Goal: Task Accomplishment & Management: Complete application form

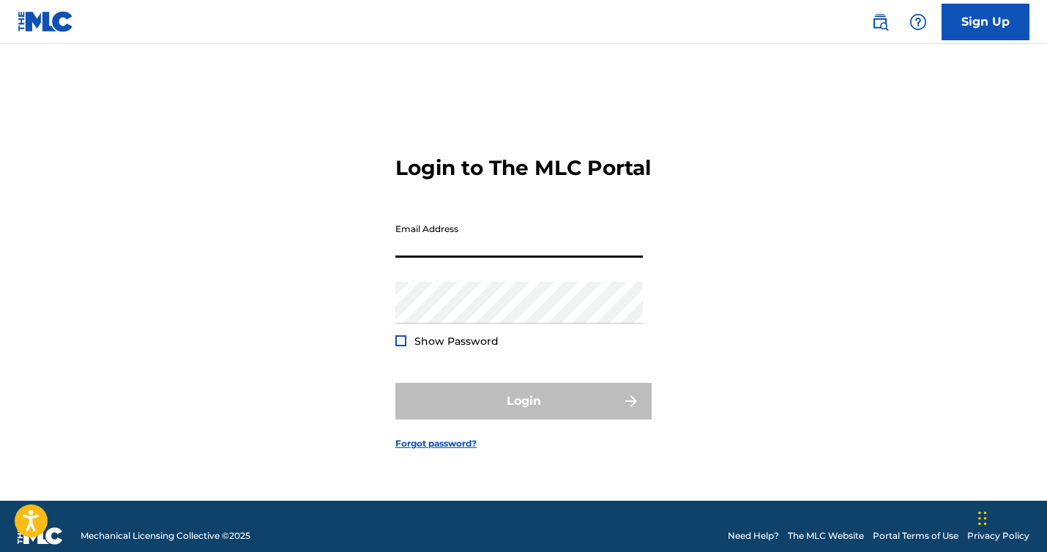
click at [509, 258] on input "Email Address" at bounding box center [518, 237] width 247 height 42
type input "[EMAIL_ADDRESS][DOMAIN_NAME]"
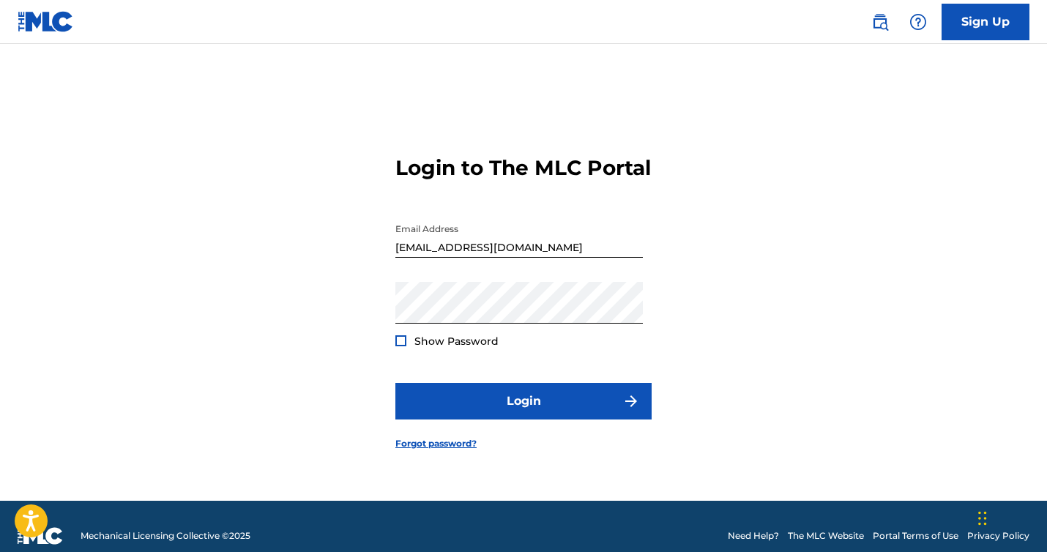
click at [404, 346] on div at bounding box center [400, 340] width 11 height 11
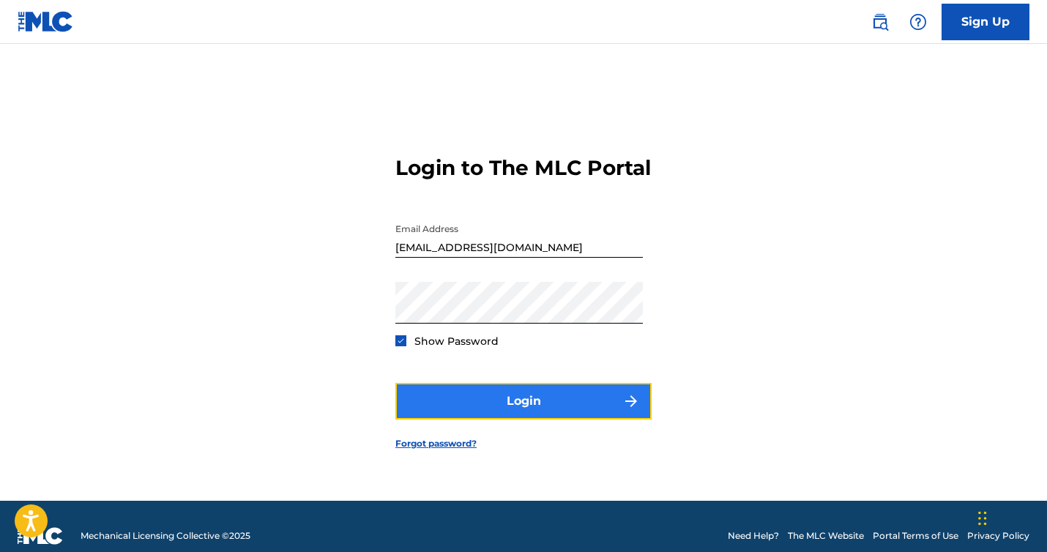
click at [450, 404] on button "Login" at bounding box center [523, 401] width 256 height 37
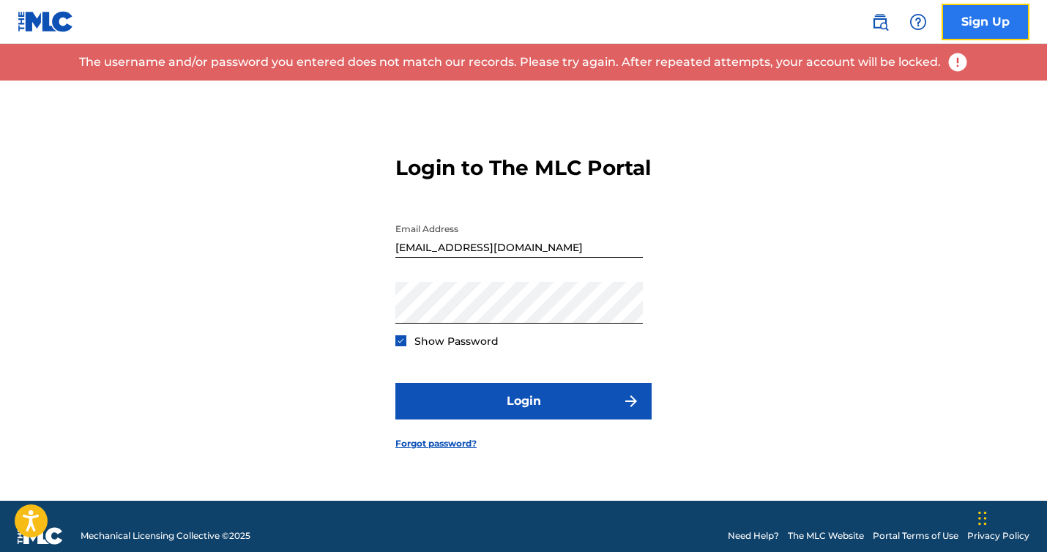
click at [982, 24] on link "Sign Up" at bounding box center [985, 22] width 88 height 37
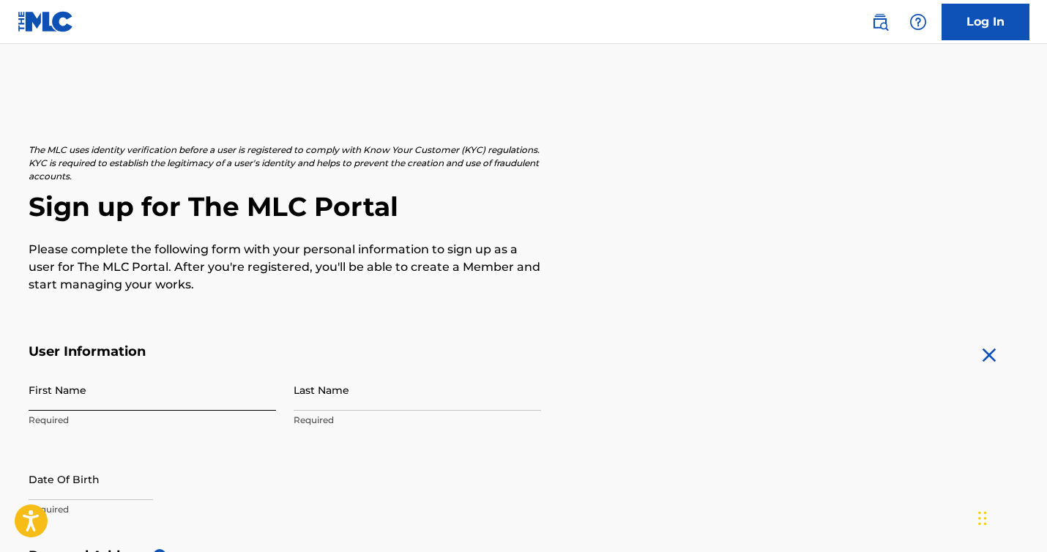
click at [91, 397] on input "First Name" at bounding box center [152, 390] width 247 height 42
type input "[PERSON_NAME]"
type input "[STREET_ADDRESS]"
type input "[GEOGRAPHIC_DATA]"
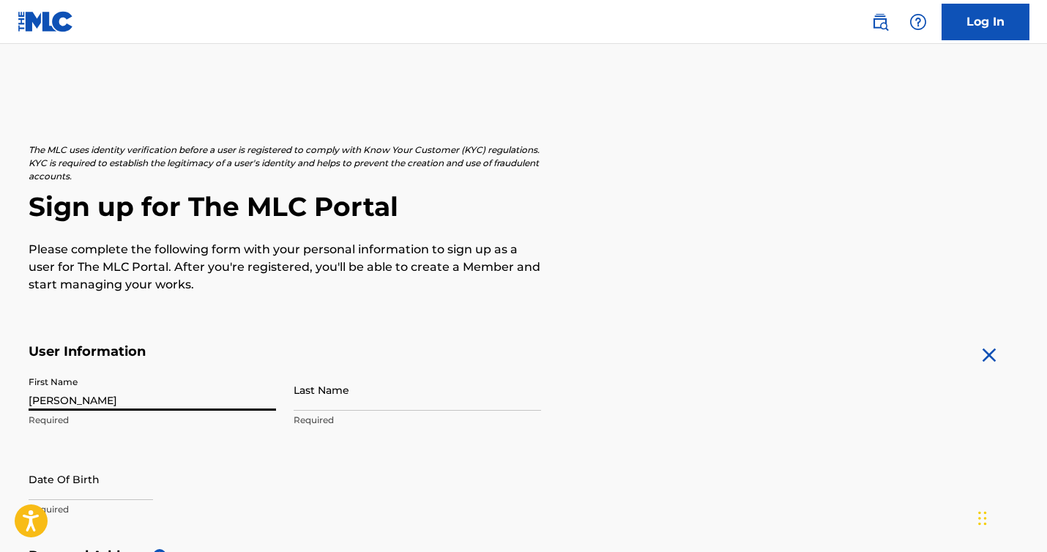
type input "CA"
type input "90034"
type input "1"
type input "213"
type input "7167790"
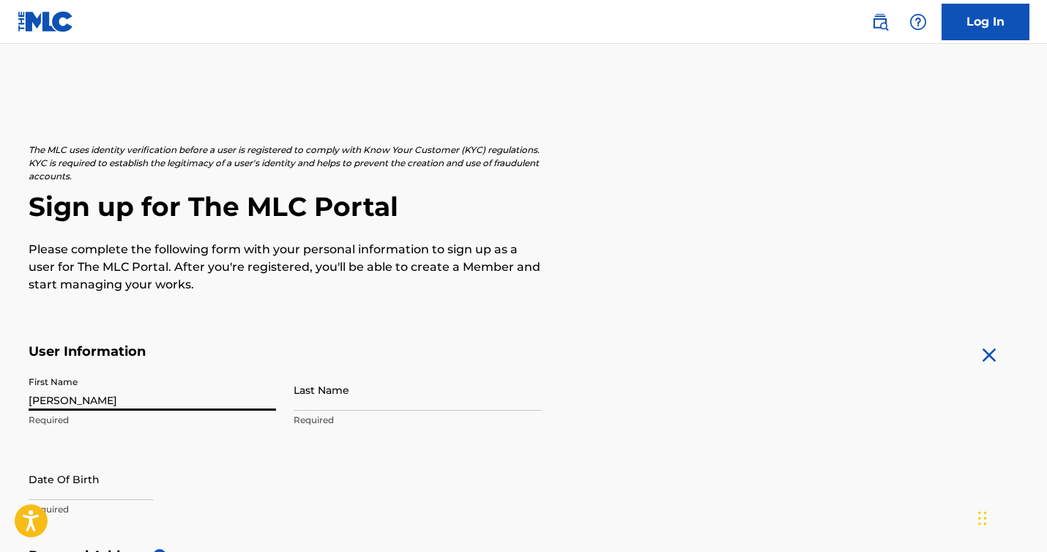
type input "[EMAIL_ADDRESS][DOMAIN_NAME]"
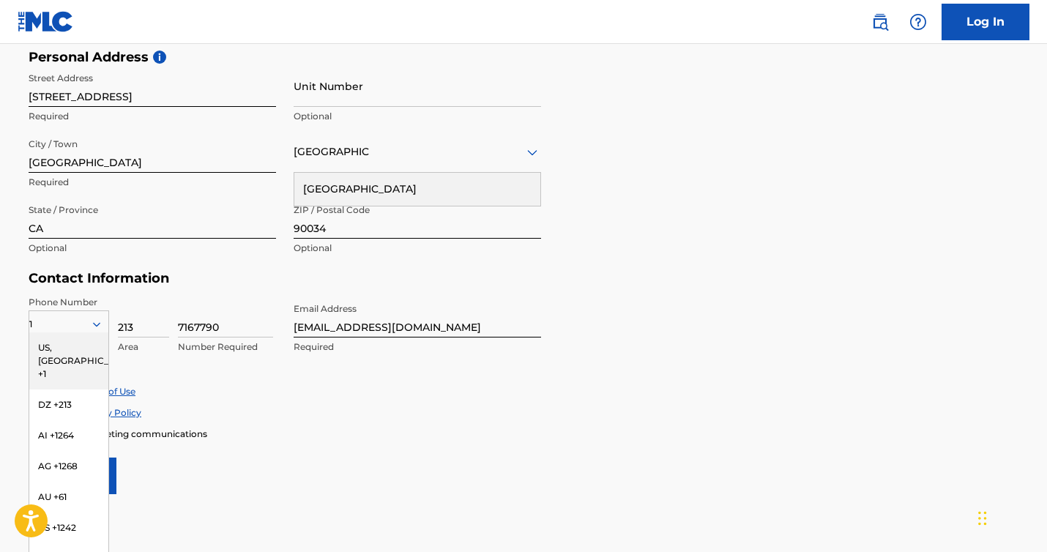
click at [354, 417] on div "Accept Privacy Policy" at bounding box center [524, 412] width 990 height 12
click at [172, 100] on input "[STREET_ADDRESS]" at bounding box center [152, 86] width 247 height 42
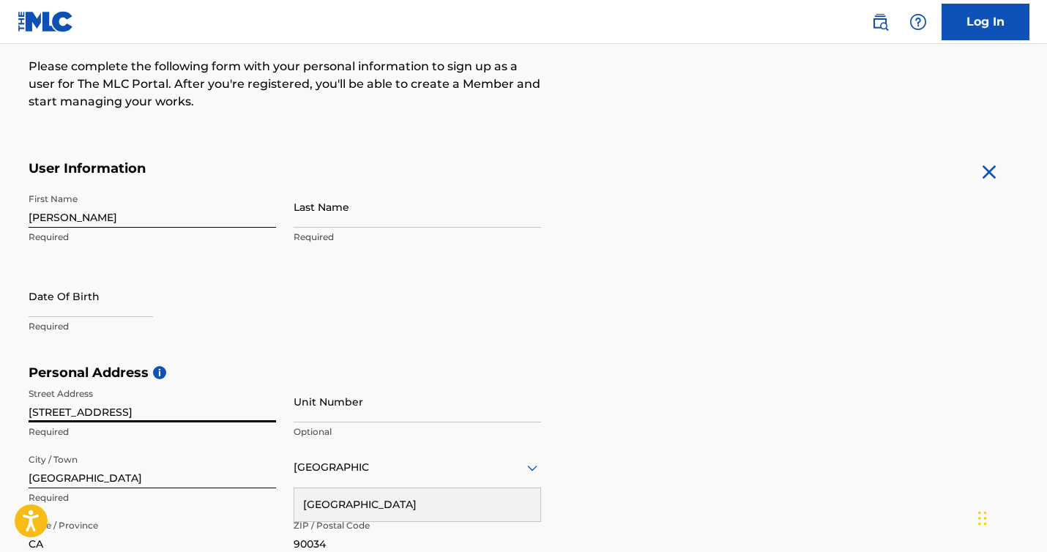
scroll to position [184, 0]
click at [353, 197] on input "Last Name" at bounding box center [416, 205] width 247 height 42
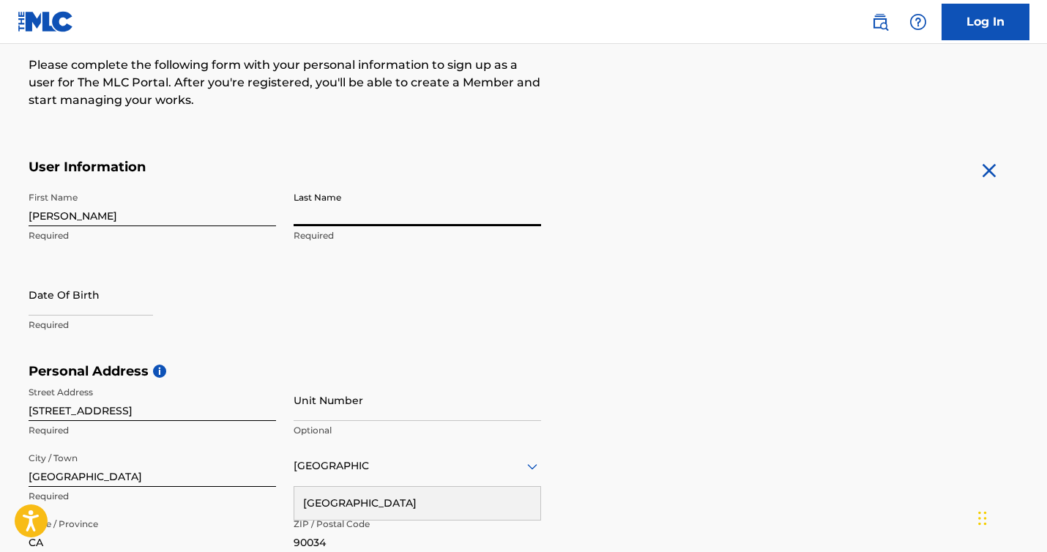
type input "[PERSON_NAME]"
click at [114, 318] on p "Required" at bounding box center [152, 324] width 247 height 13
click at [97, 305] on input "text" at bounding box center [91, 295] width 124 height 42
select select "8"
select select "2025"
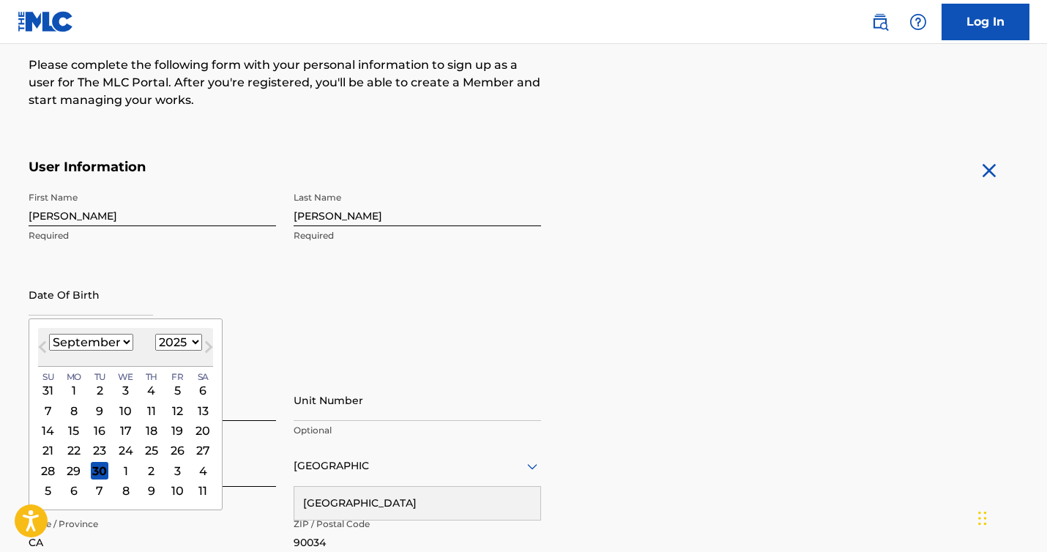
click at [125, 347] on select "January February March April May June July August September October November De…" at bounding box center [91, 342] width 84 height 17
select select "9"
click at [75, 471] on div "27" at bounding box center [74, 471] width 18 height 18
type input "[DATE]"
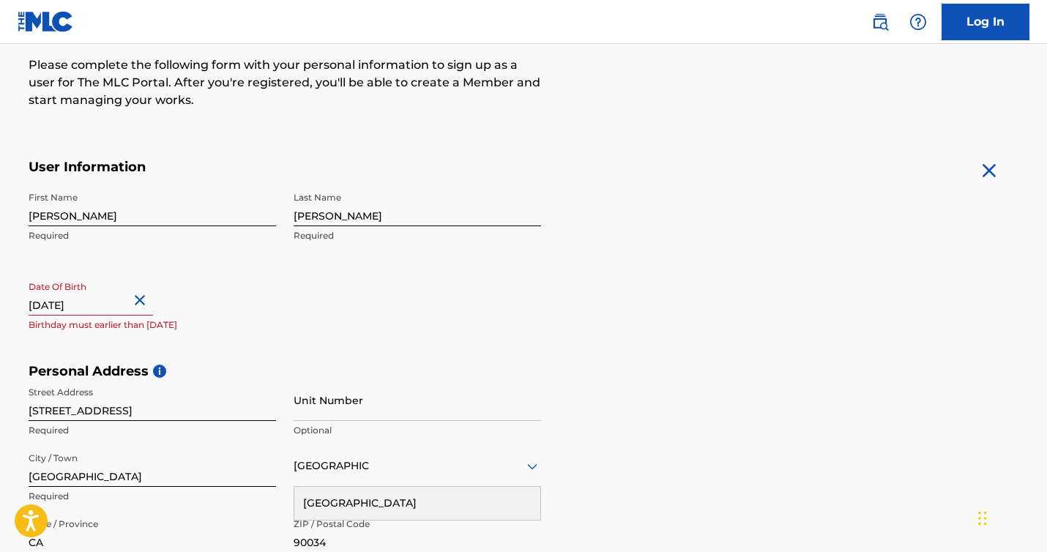
click at [108, 309] on input "[DATE]" at bounding box center [91, 295] width 124 height 42
select select "9"
select select "2025"
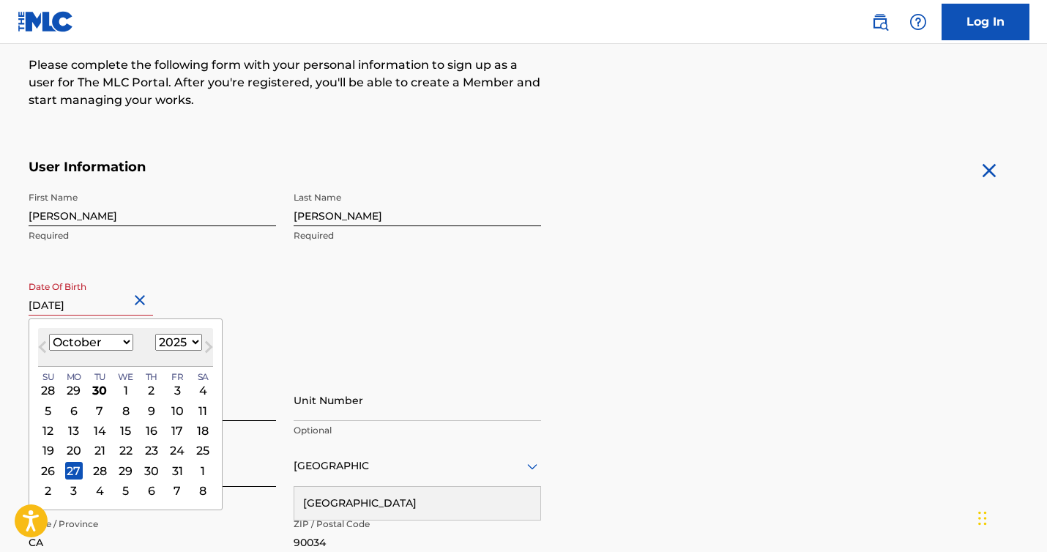
click at [108, 309] on input "[DATE]" at bounding box center [91, 295] width 124 height 42
type input "[DATE]"
select select "1972"
type input "[DATE]"
click at [356, 277] on div "First Name [PERSON_NAME] Required Last Name [PERSON_NAME] Required Date Of Birt…" at bounding box center [285, 273] width 512 height 179
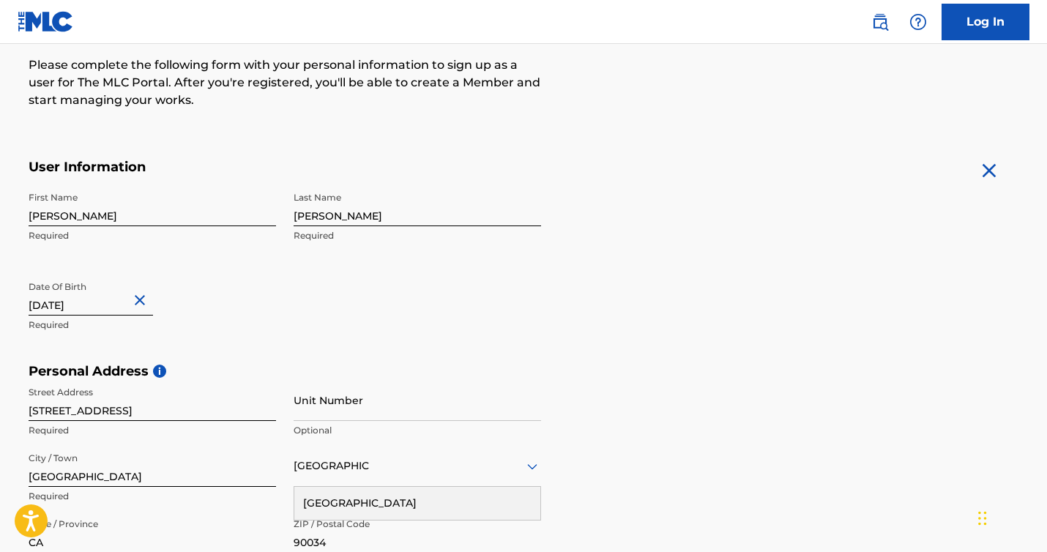
click at [113, 311] on input "[DATE]" at bounding box center [91, 295] width 124 height 42
select select "9"
select select "1972"
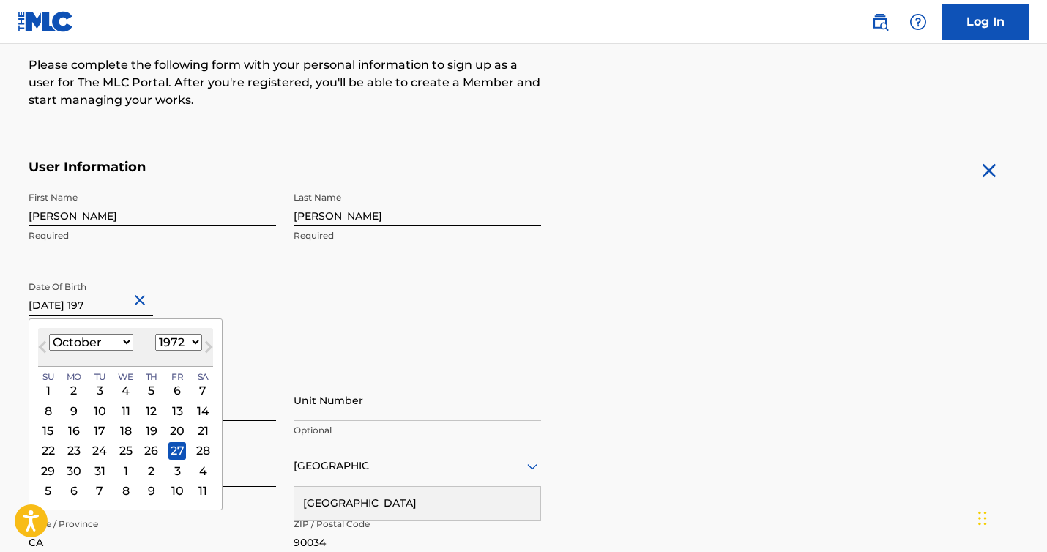
type input "[DATE]"
select select "1971"
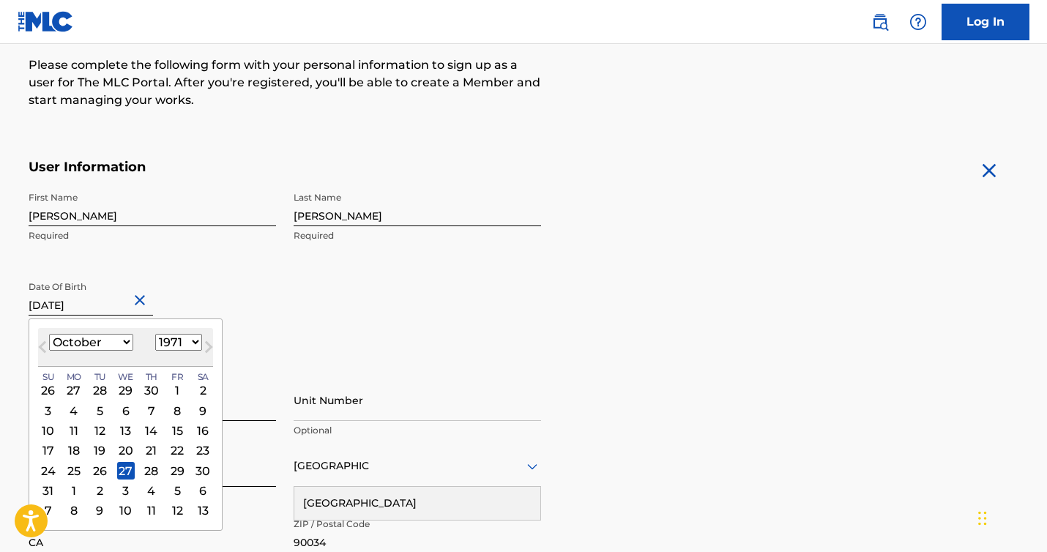
type input "[DATE]"
click at [353, 344] on div "First Name [PERSON_NAME] Required Last Name [PERSON_NAME] Required Date Of Birt…" at bounding box center [285, 273] width 512 height 179
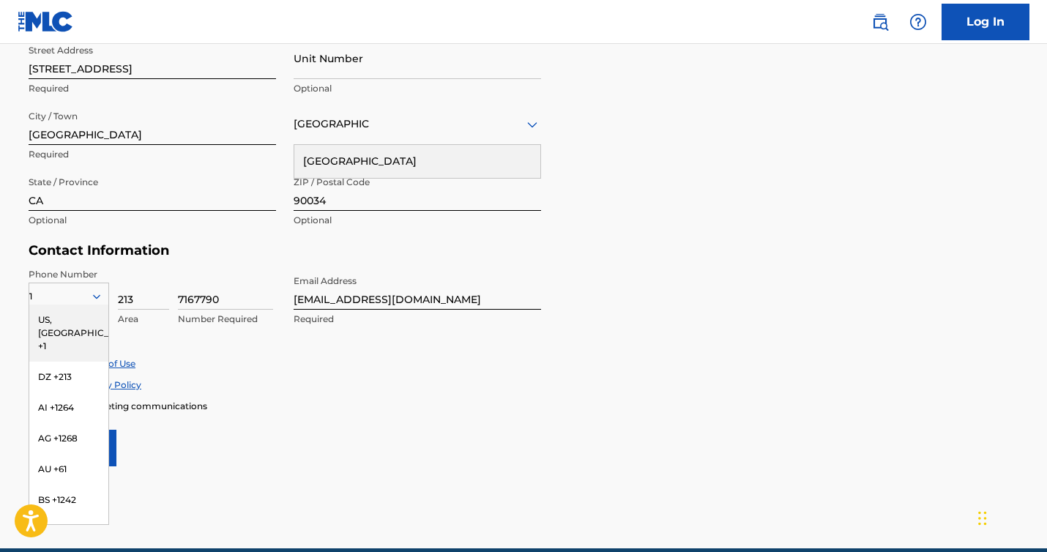
scroll to position [592, 0]
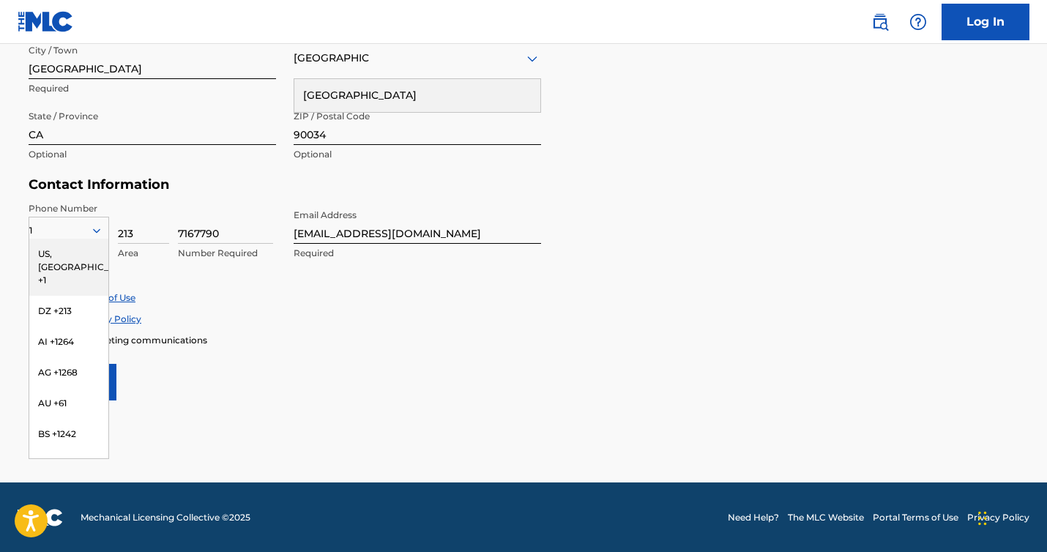
click at [70, 250] on div "US, [GEOGRAPHIC_DATA] +1" at bounding box center [68, 267] width 79 height 57
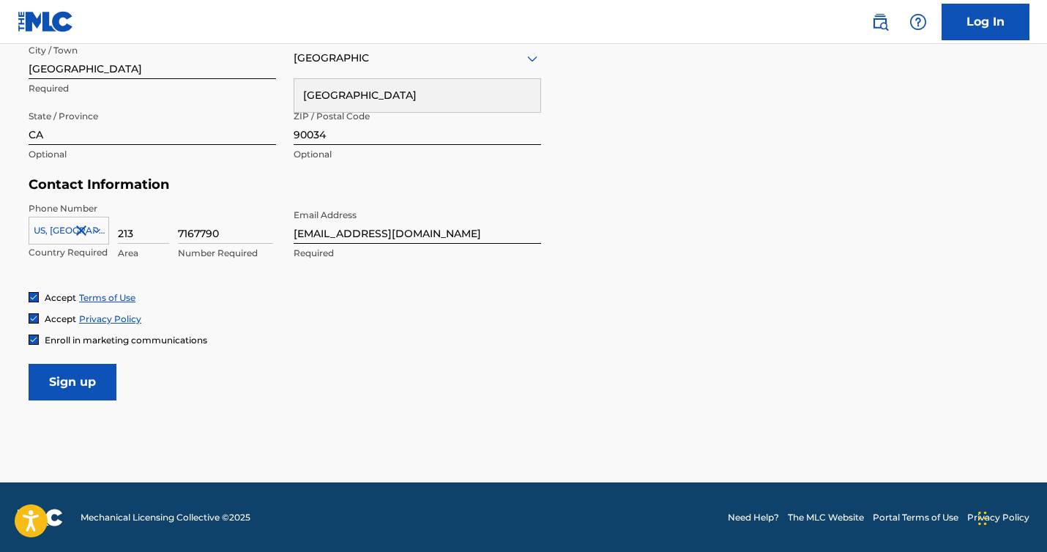
click at [33, 338] on img at bounding box center [33, 339] width 9 height 9
click at [70, 380] on input "Sign up" at bounding box center [73, 382] width 88 height 37
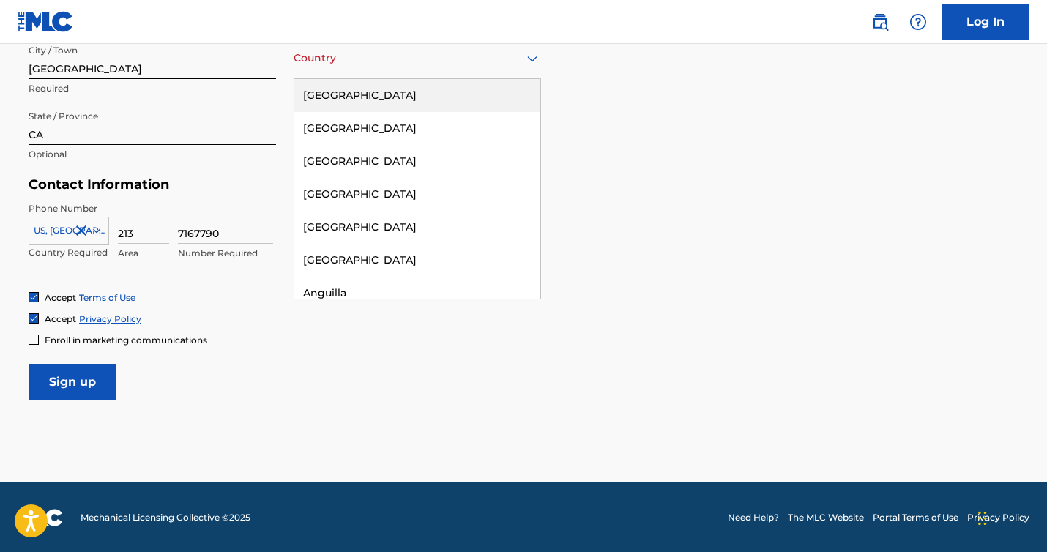
click at [432, 54] on div at bounding box center [416, 58] width 247 height 18
click at [363, 95] on div "[GEOGRAPHIC_DATA]" at bounding box center [417, 95] width 246 height 33
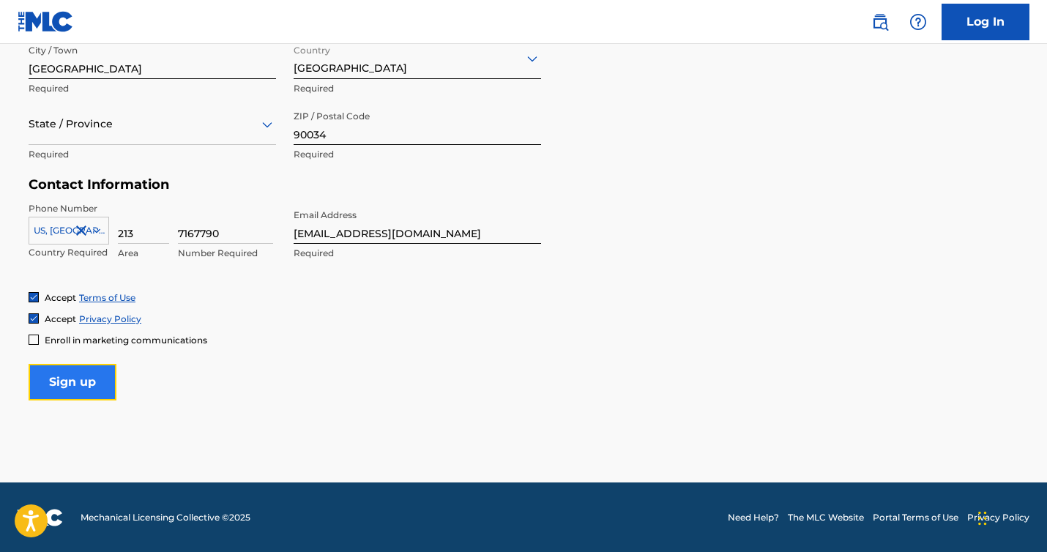
click at [91, 377] on input "Sign up" at bounding box center [73, 382] width 88 height 37
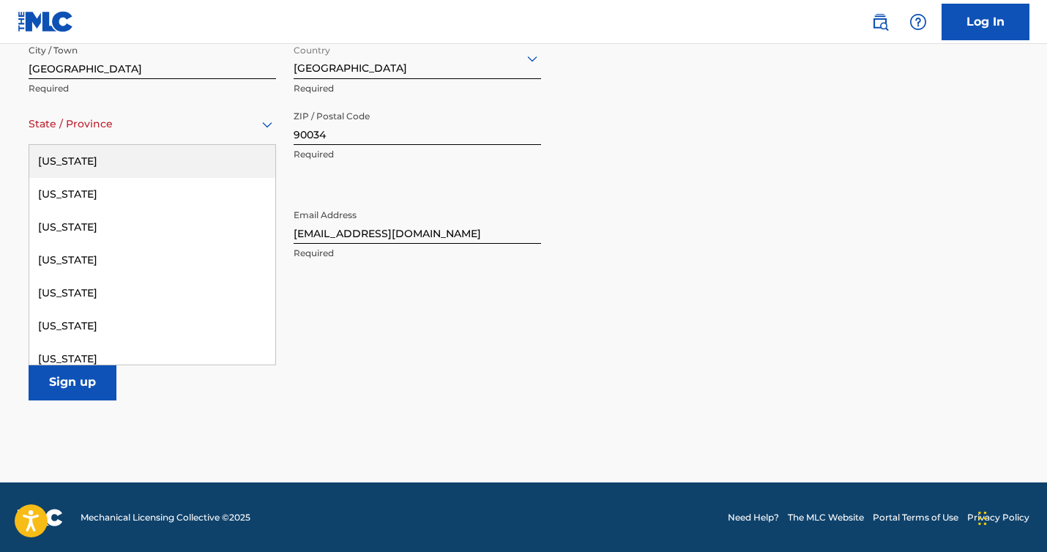
click at [84, 141] on div "State / Province" at bounding box center [152, 124] width 247 height 42
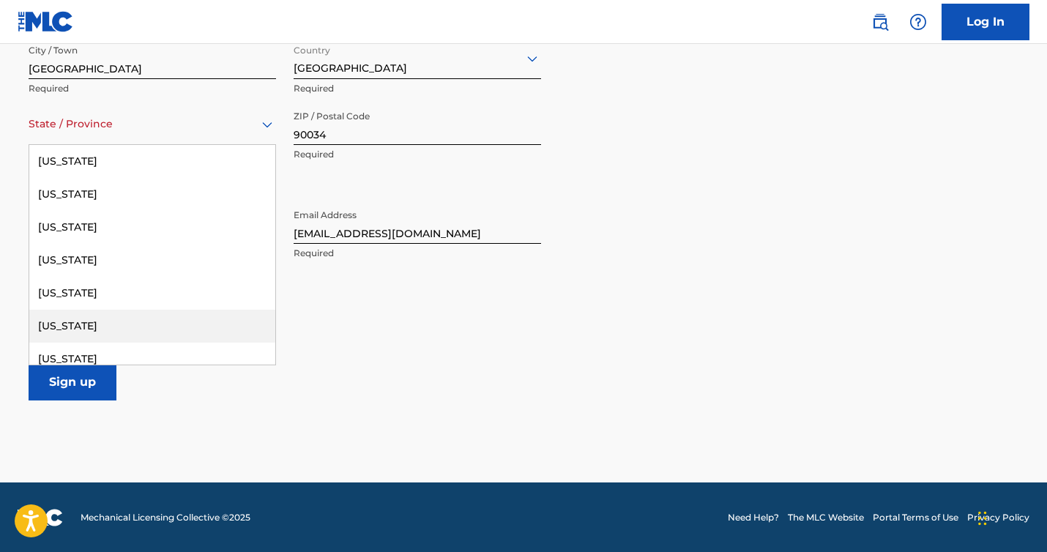
click at [74, 326] on div "[US_STATE]" at bounding box center [152, 326] width 246 height 33
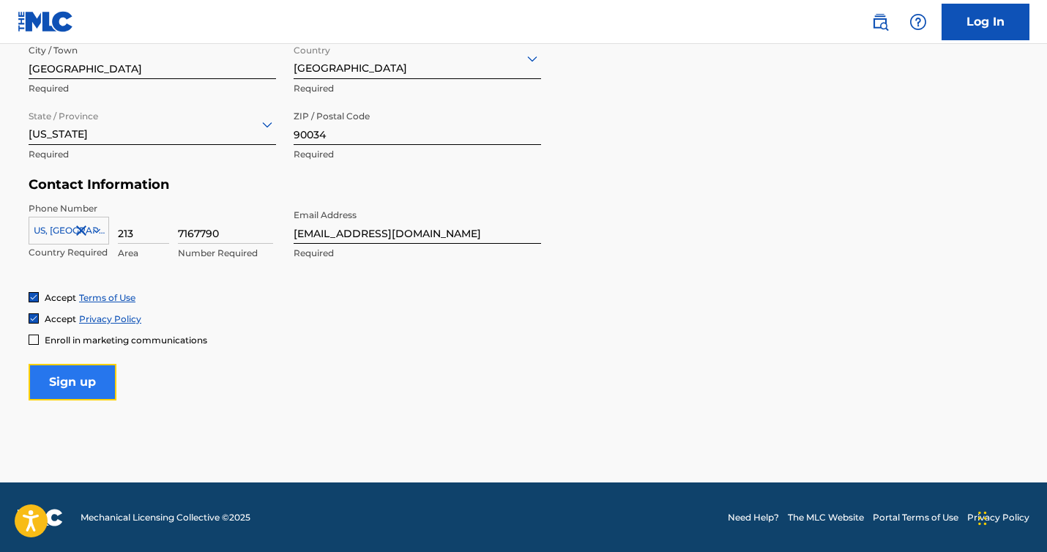
click at [61, 373] on input "Sign up" at bounding box center [73, 382] width 88 height 37
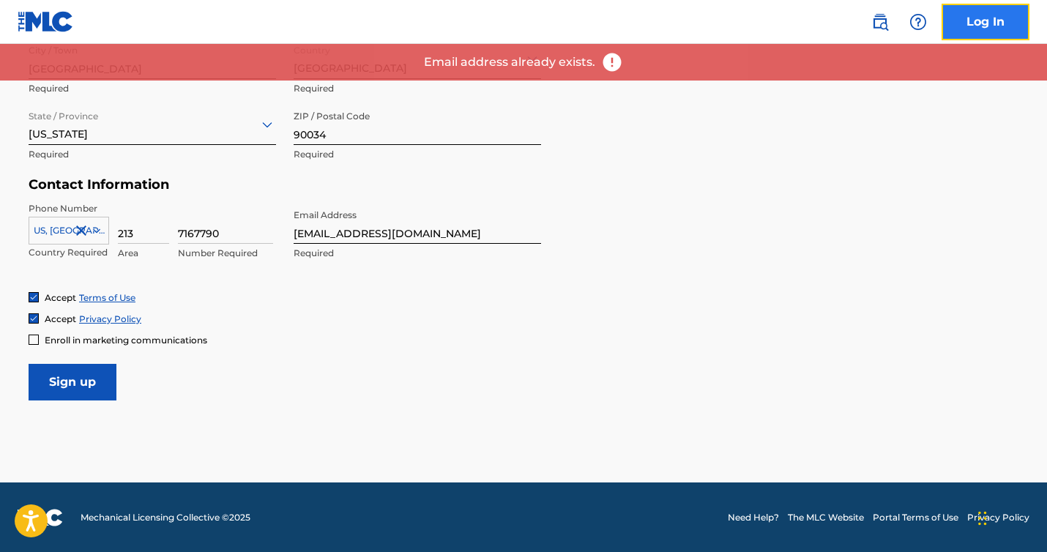
click at [989, 26] on link "Log In" at bounding box center [985, 22] width 88 height 37
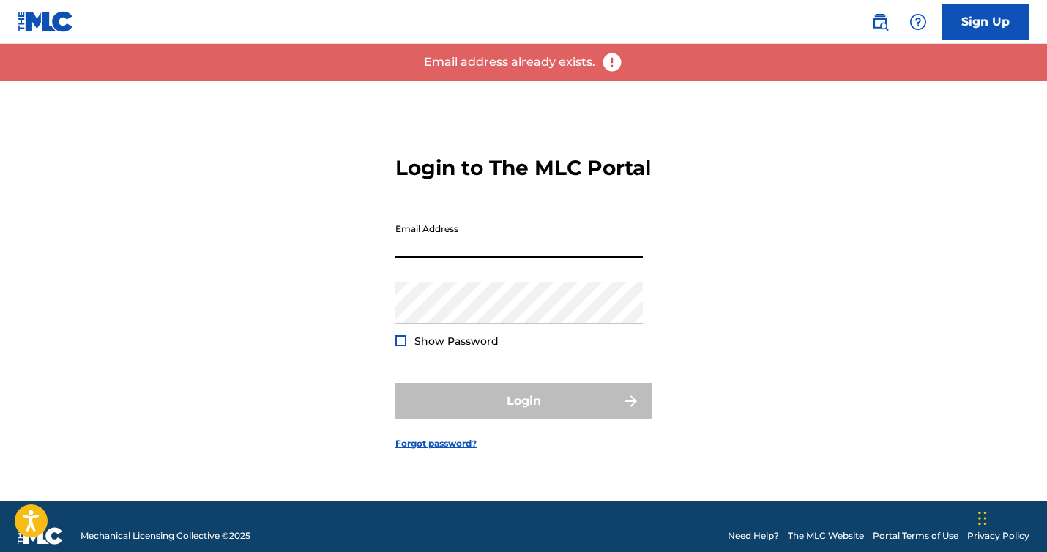
click at [429, 250] on input "Email Address" at bounding box center [518, 237] width 247 height 42
type input "[EMAIL_ADDRESS][DOMAIN_NAME]"
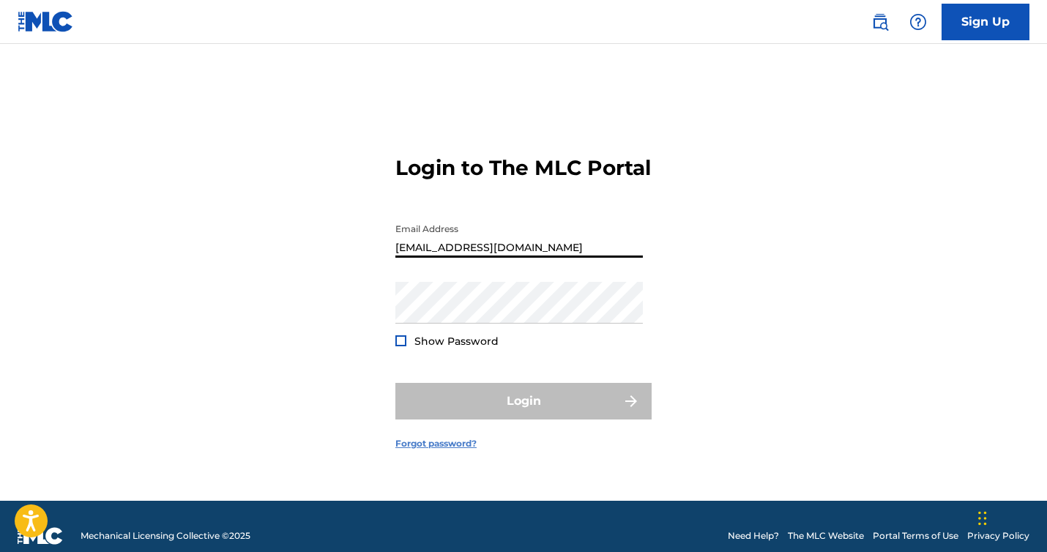
click at [427, 450] on link "Forgot password?" at bounding box center [435, 443] width 81 height 13
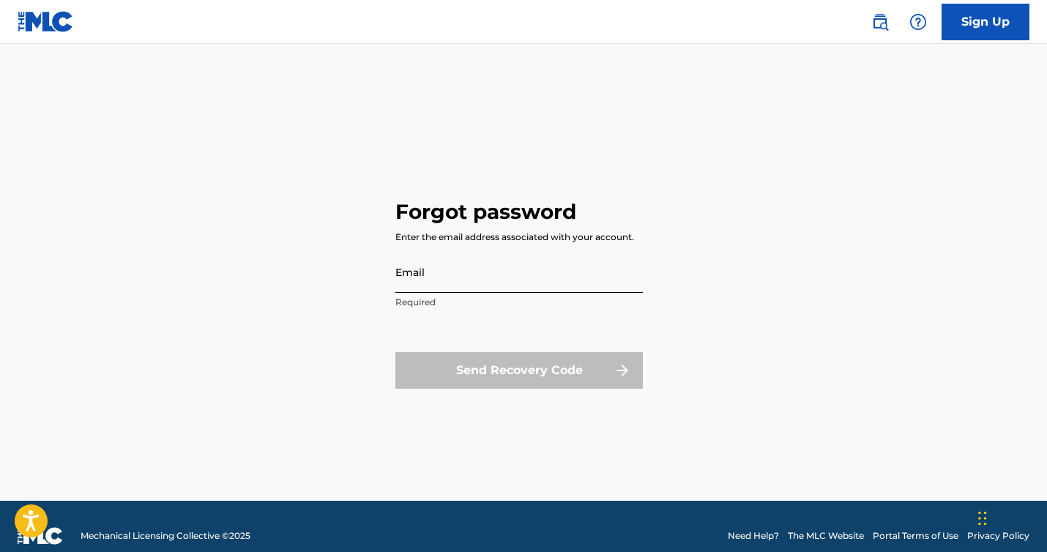
click at [437, 277] on input "Email" at bounding box center [518, 272] width 247 height 42
click at [298, 330] on div "Forgot password Enter the email address associated with your account. Email Req…" at bounding box center [523, 291] width 1025 height 420
